Goal: Information Seeking & Learning: Learn about a topic

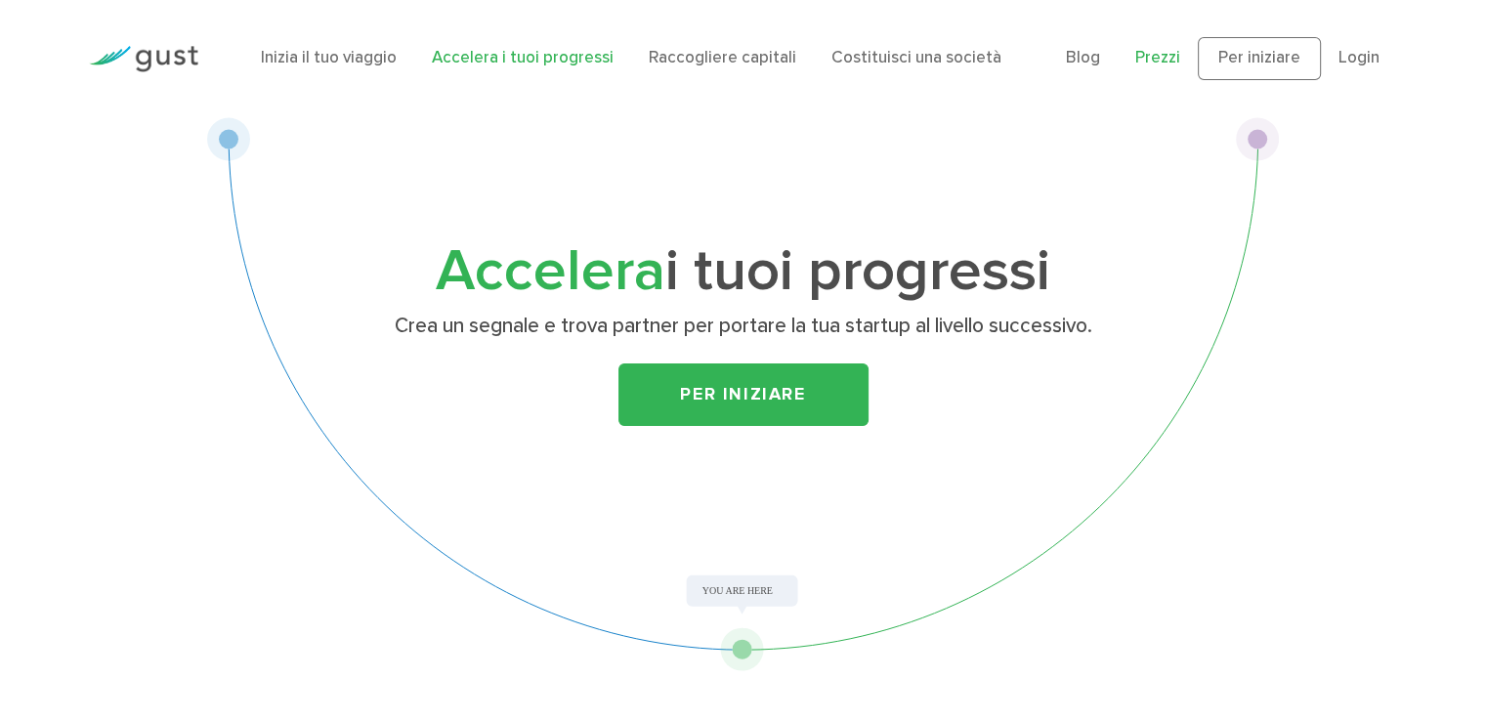
click at [1141, 60] on font "Prezzi" at bounding box center [1157, 58] width 45 height 20
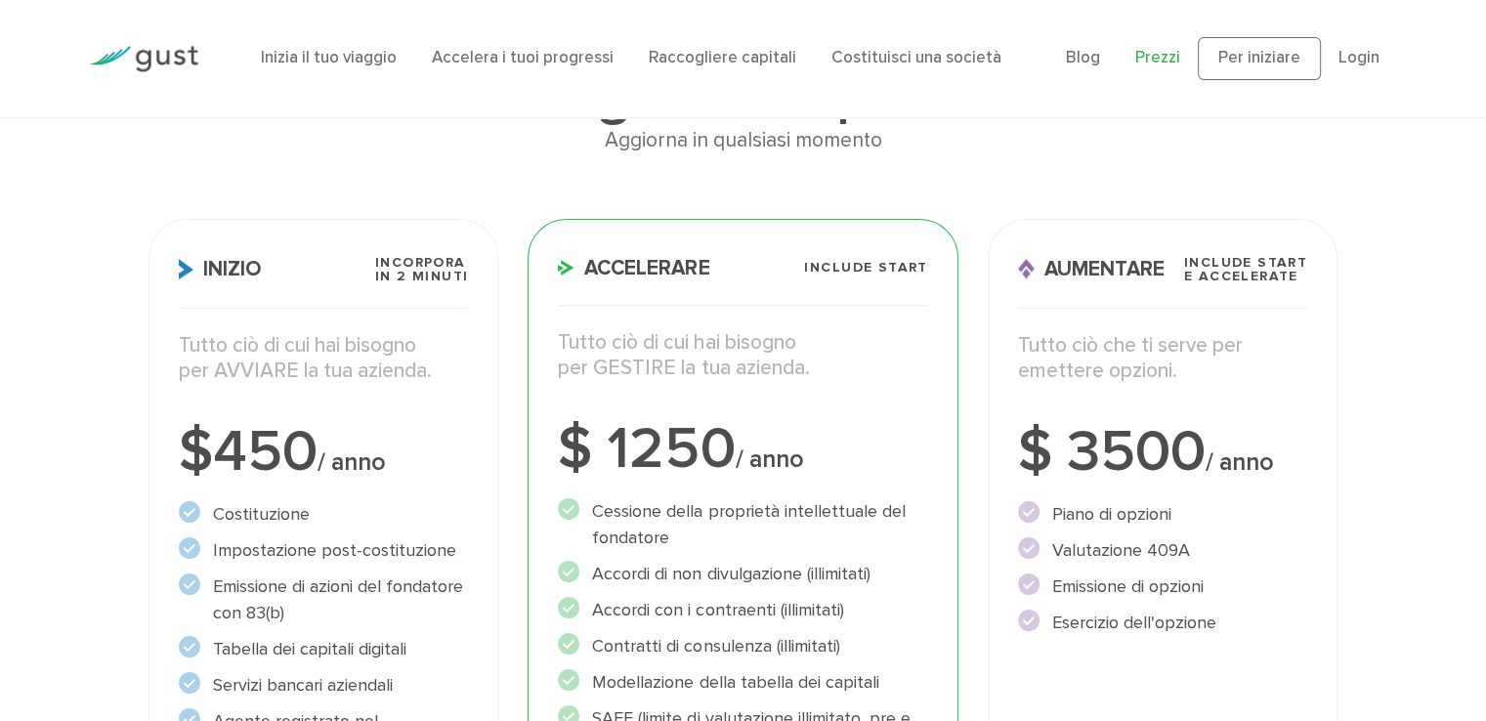
scroll to position [195, 0]
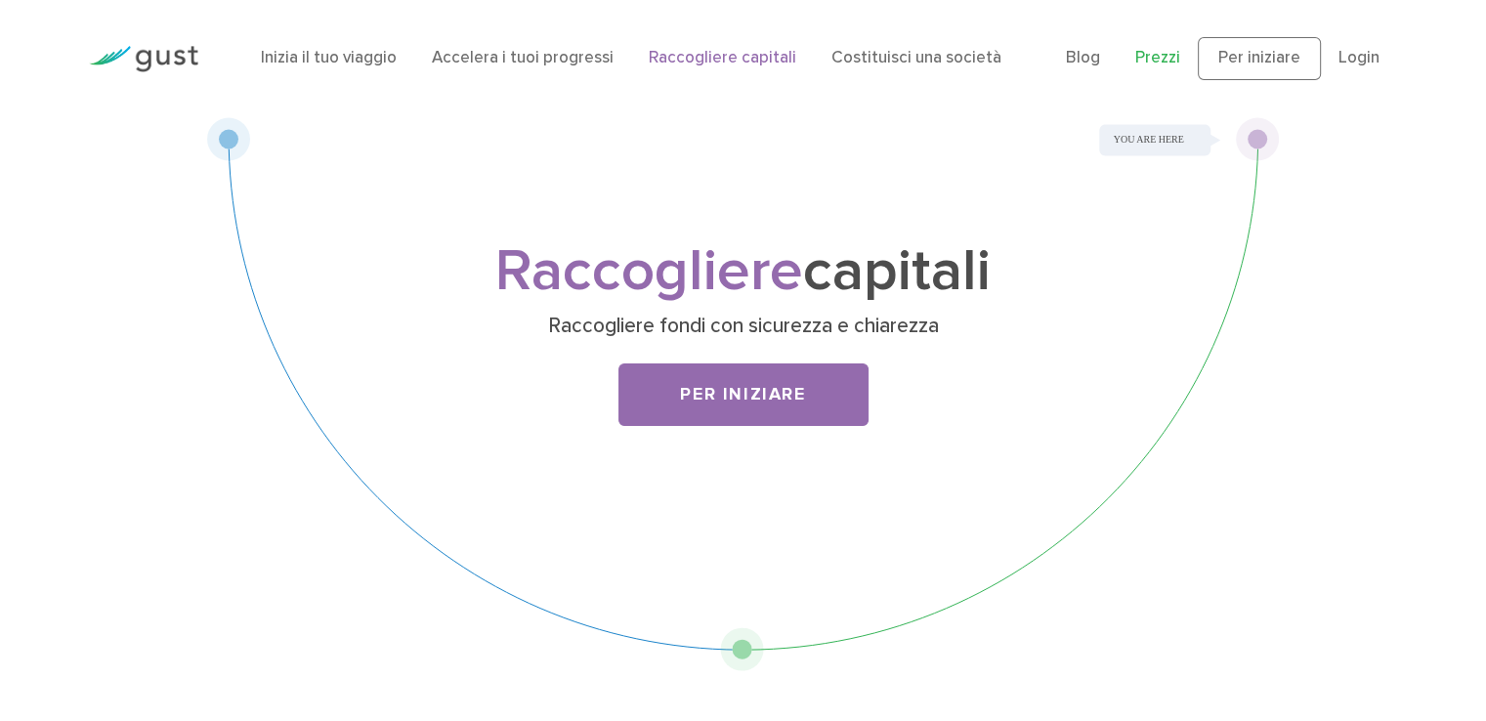
click at [1159, 56] on font "Prezzi" at bounding box center [1157, 58] width 45 height 20
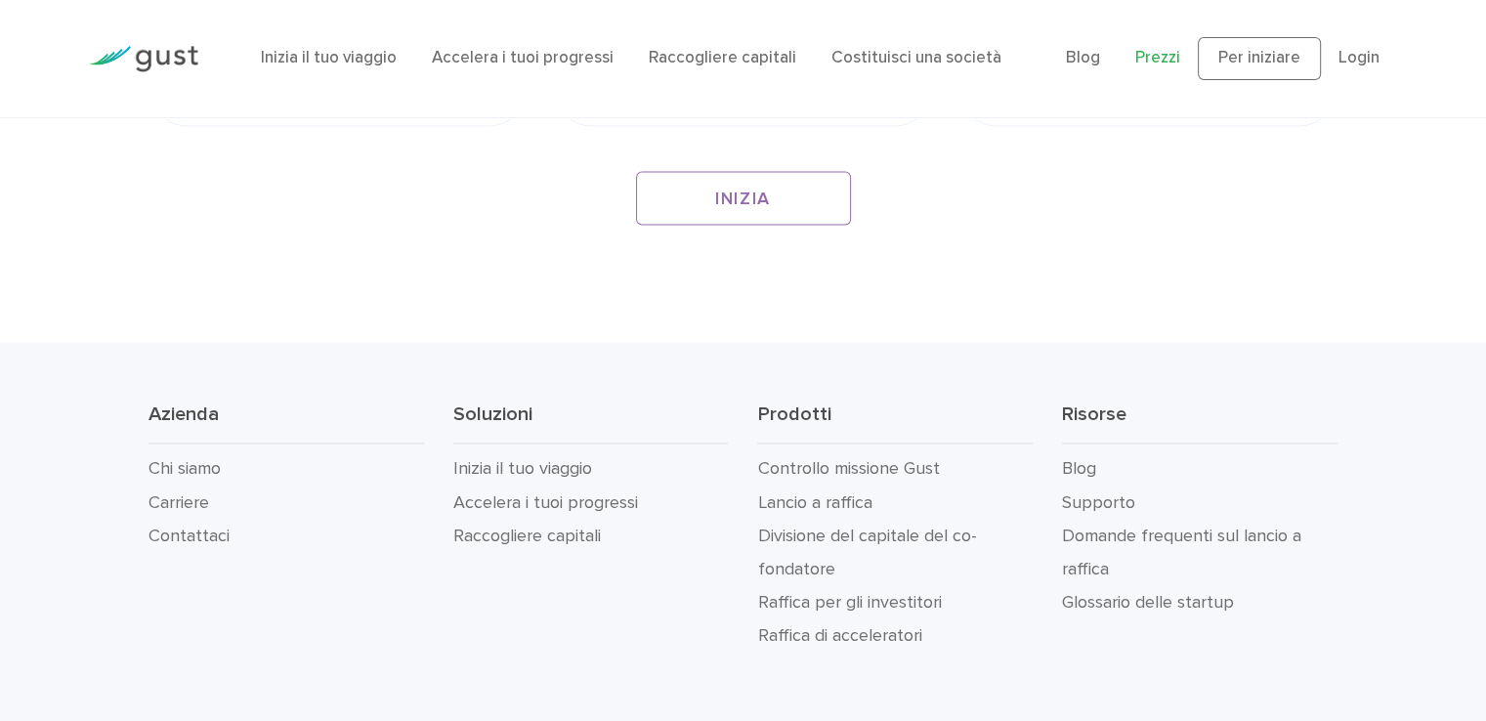
scroll to position [3790, 0]
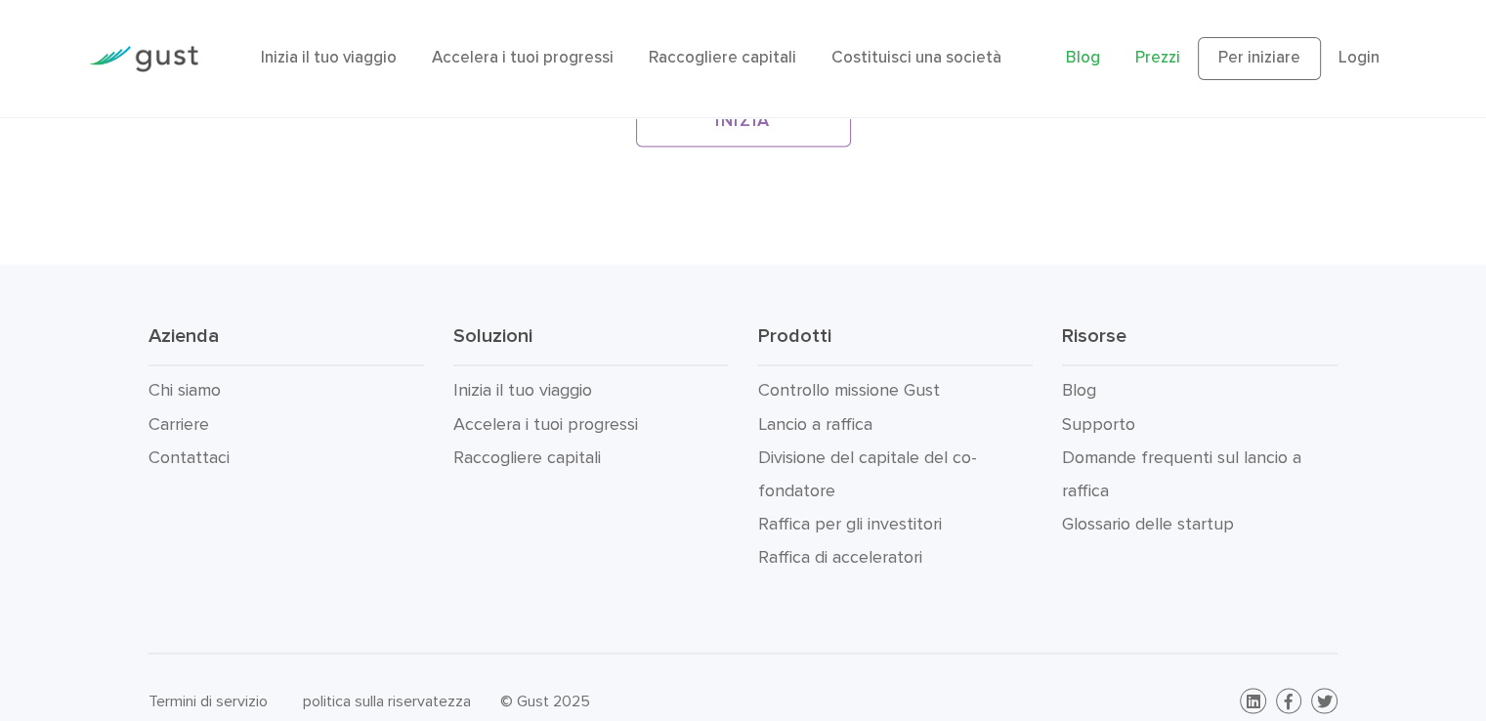
click at [1087, 67] on font "Blog" at bounding box center [1083, 58] width 34 height 20
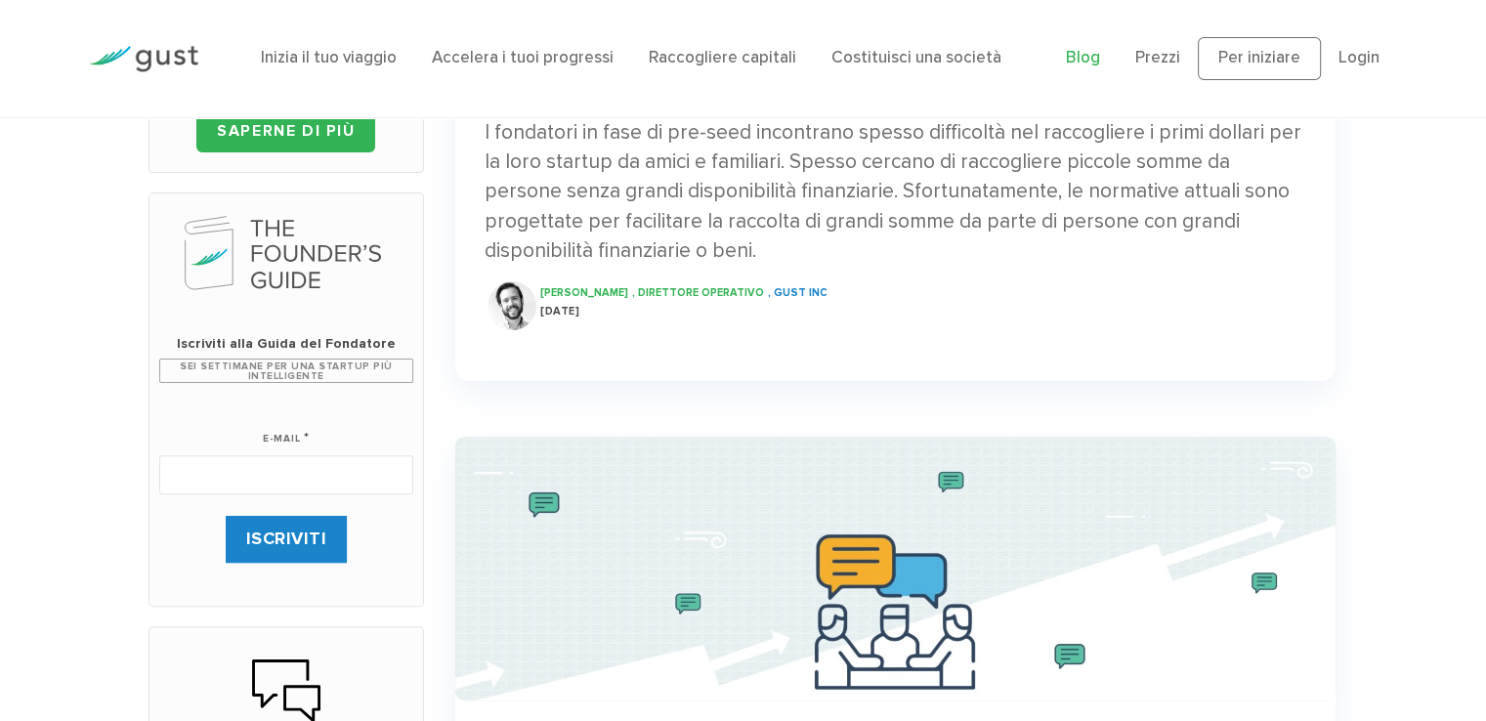
scroll to position [782, 0]
